Goal: Information Seeking & Learning: Check status

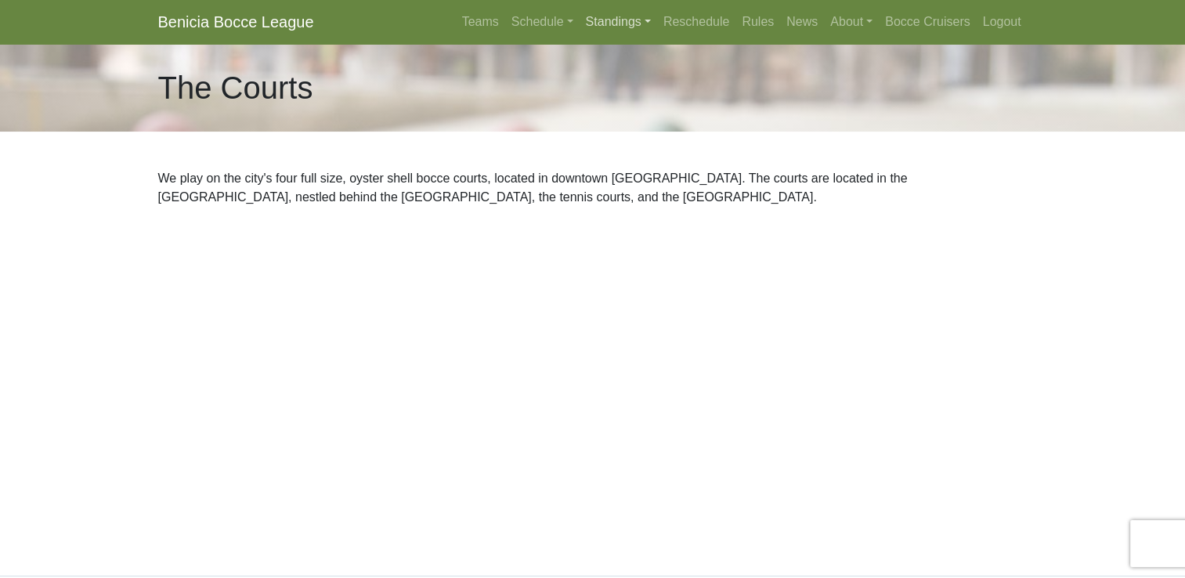
click at [612, 20] on link "Standings" at bounding box center [619, 21] width 78 height 31
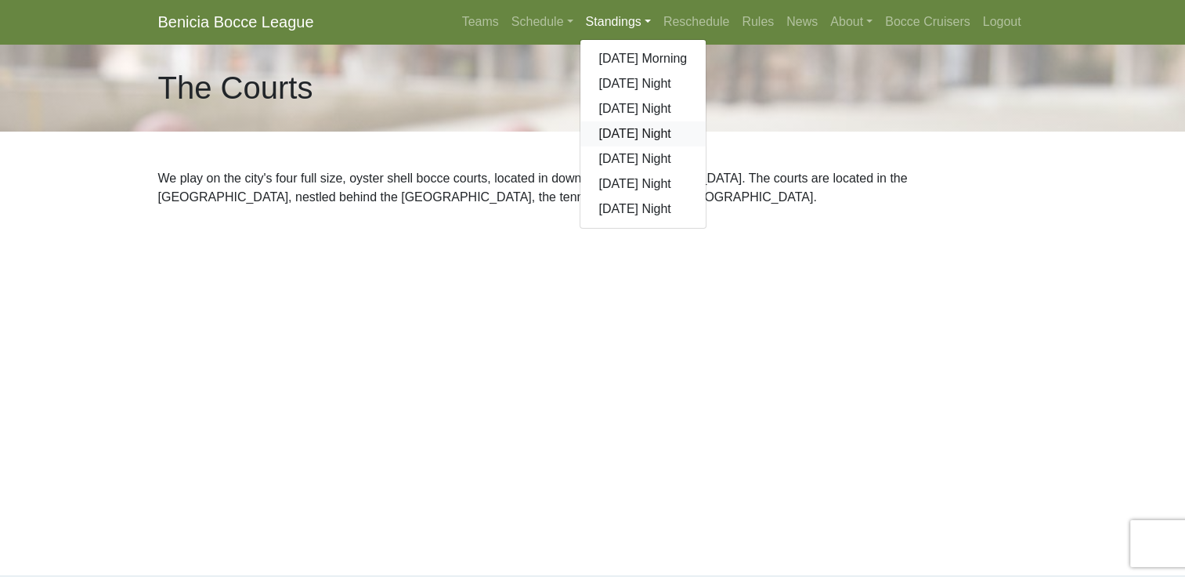
click at [639, 138] on link "[DATE] Night" at bounding box center [644, 133] width 126 height 25
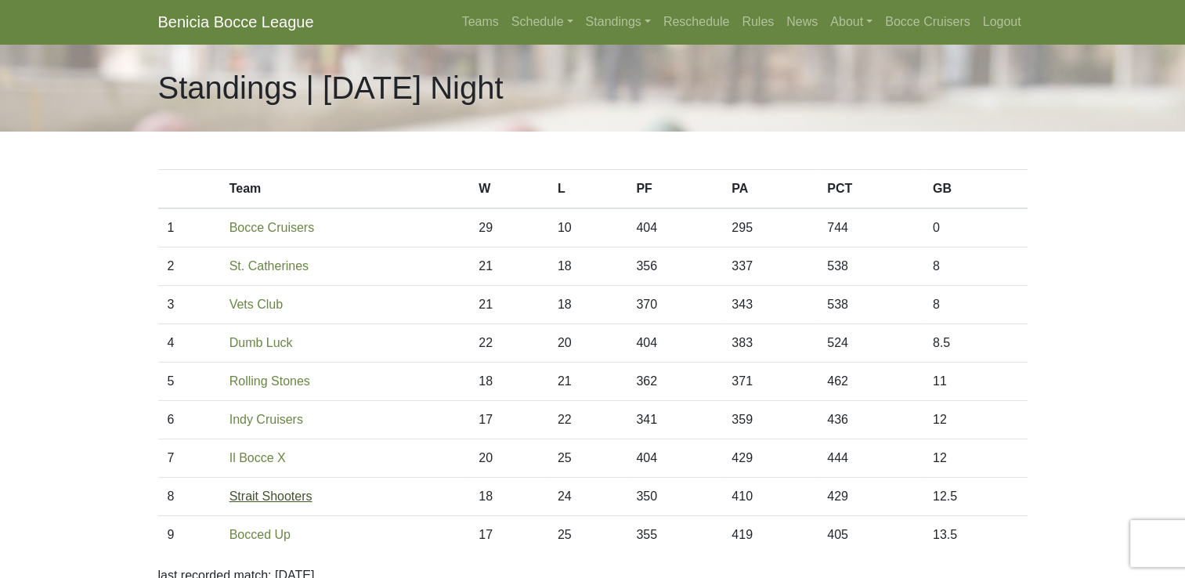
click at [278, 497] on link "Strait Shooters" at bounding box center [271, 496] width 83 height 13
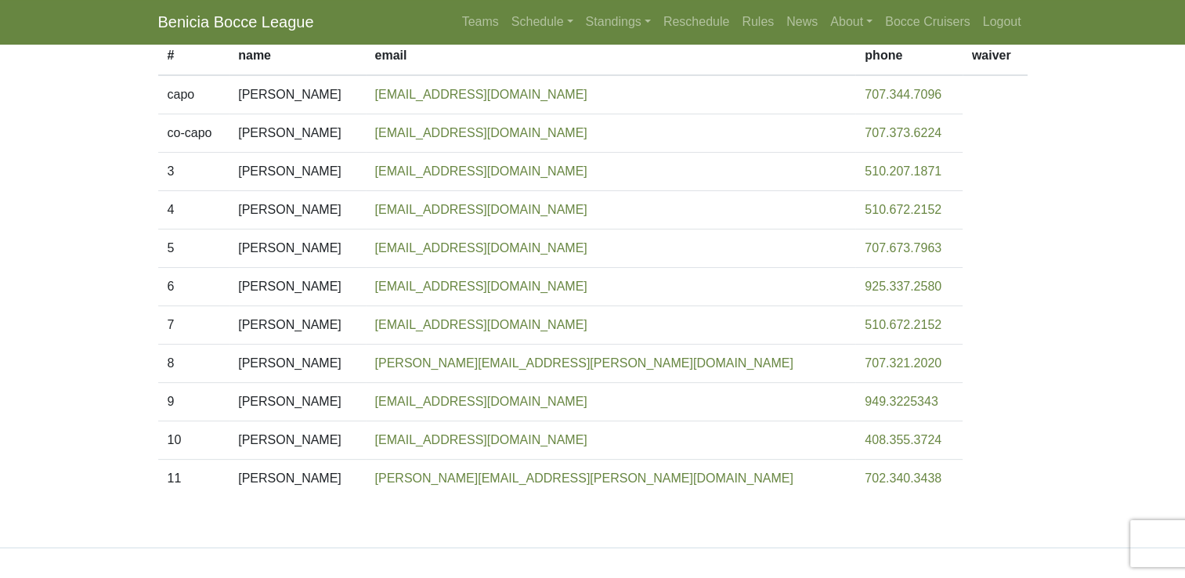
scroll to position [150, 0]
